Goal: Check status: Check status

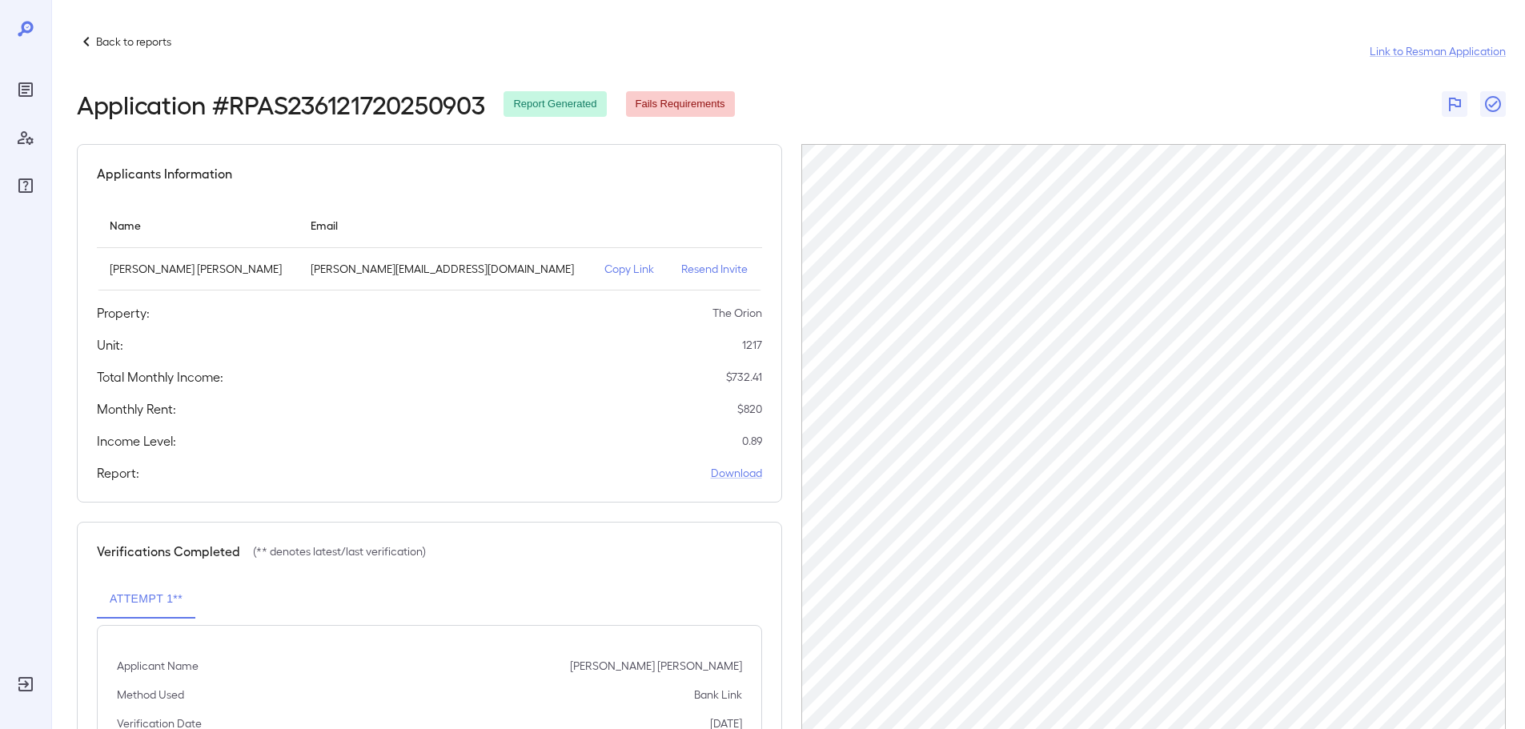
scroll to position [74, 0]
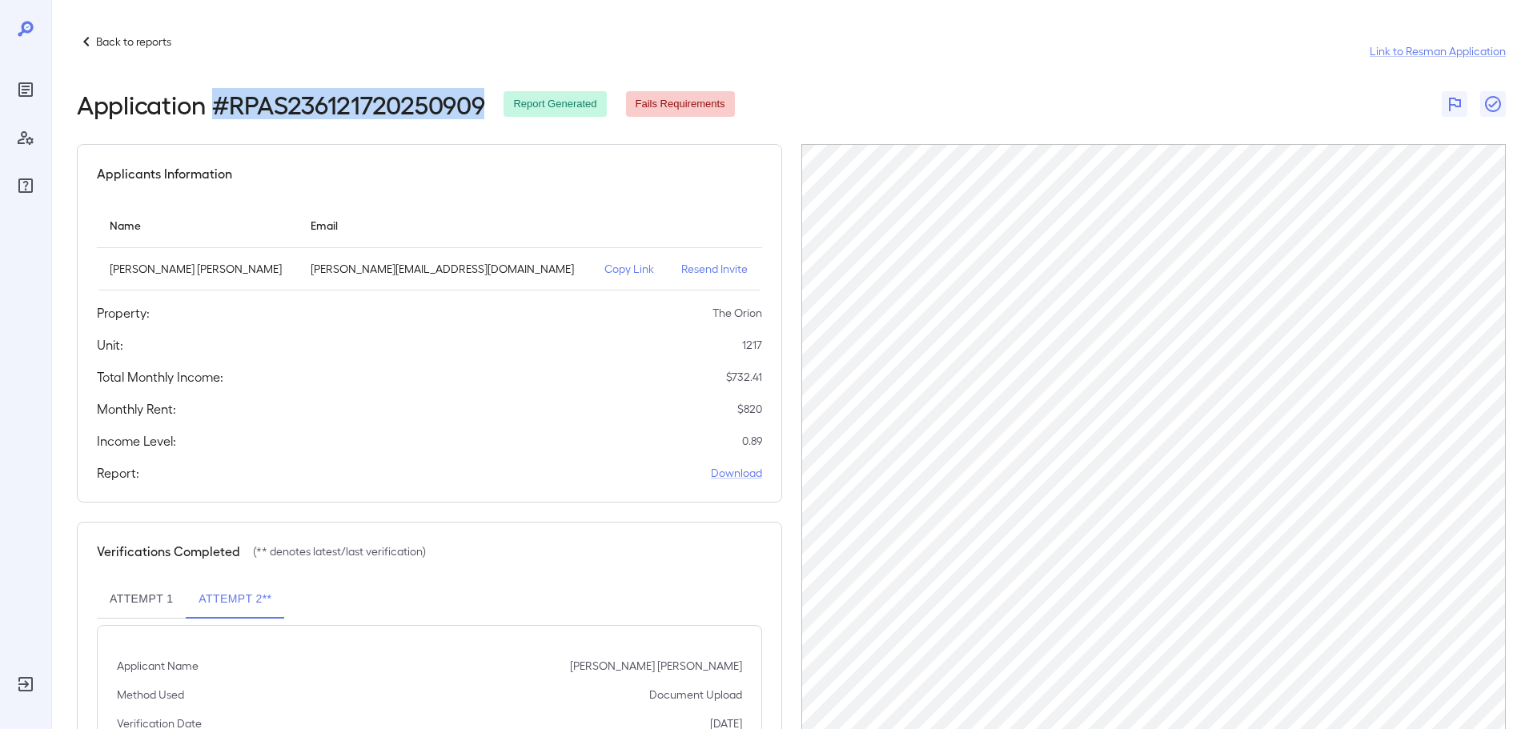
drag, startPoint x: 214, startPoint y: 105, endPoint x: 492, endPoint y: 103, distance: 277.8
click at [492, 103] on div "Application # RPAS236121720250909 Report Generated Fails Requirements" at bounding box center [406, 104] width 658 height 29
copy h2 "# RPAS236121720250909"
